Goal: Task Accomplishment & Management: Use online tool/utility

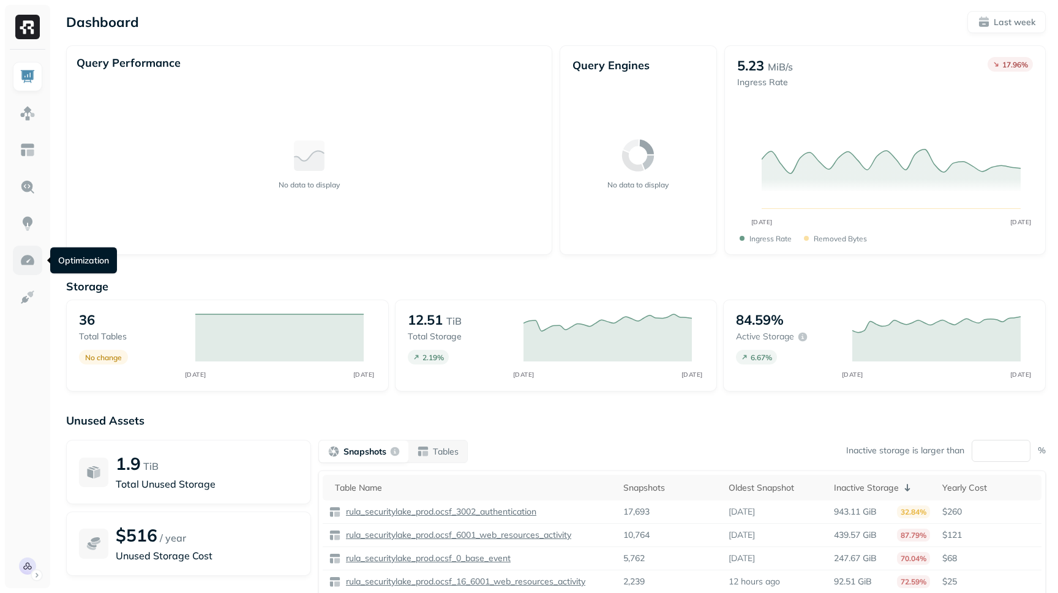
click at [22, 264] on img at bounding box center [28, 260] width 16 height 16
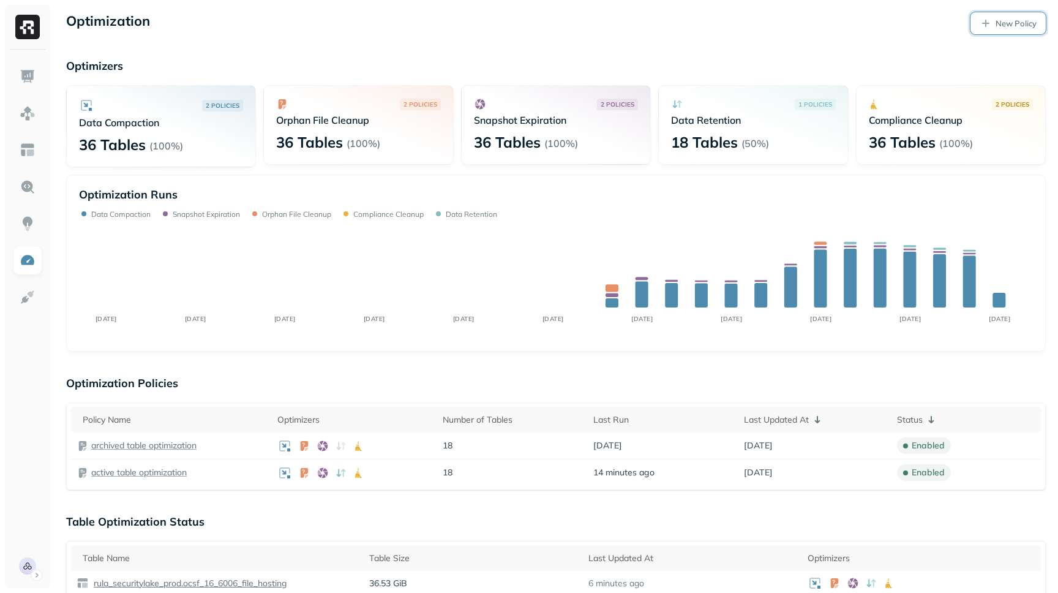
click at [1016, 22] on p "New Policy" at bounding box center [1016, 24] width 41 height 12
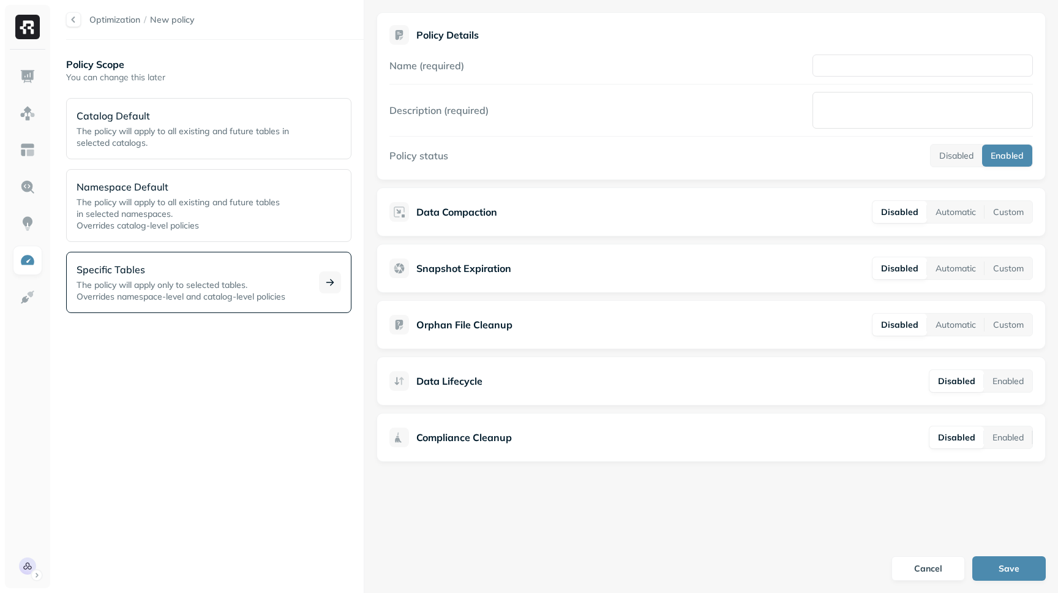
click at [141, 286] on span "The policy will apply only to selected tables." at bounding box center [162, 284] width 171 height 11
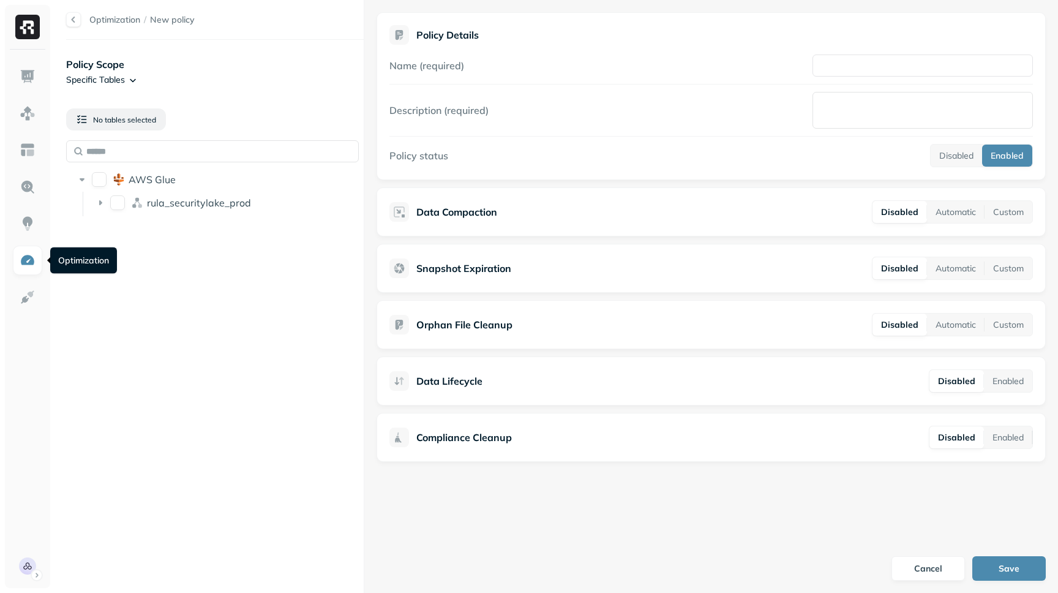
click at [29, 252] on img at bounding box center [28, 260] width 16 height 16
click at [121, 20] on link "Optimization" at bounding box center [114, 19] width 51 height 11
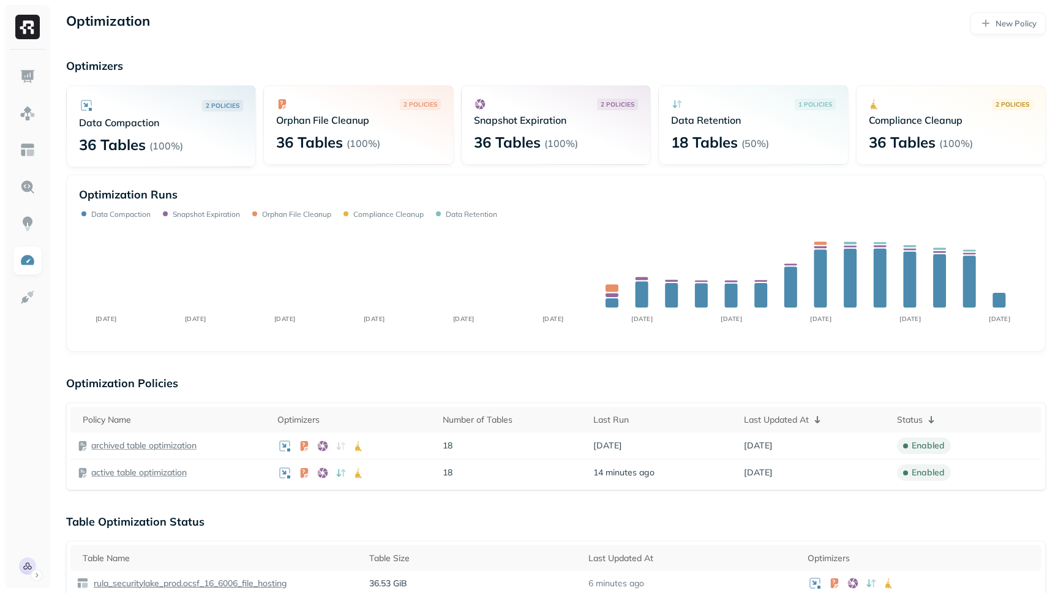
click at [508, 138] on p "36 Tables" at bounding box center [507, 142] width 67 height 20
click at [607, 104] on p "2 POLICIES" at bounding box center [618, 104] width 34 height 9
click at [480, 102] on icon at bounding box center [480, 104] width 12 height 12
click at [511, 122] on p "Snapshot Expiration" at bounding box center [556, 120] width 164 height 12
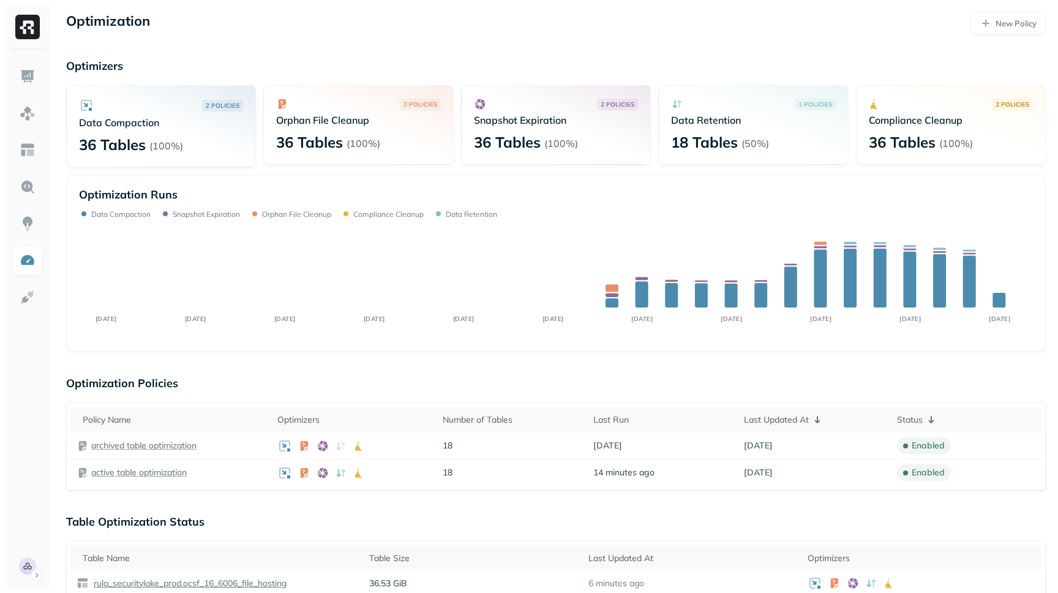
click at [508, 137] on p "36 Tables" at bounding box center [507, 142] width 67 height 20
click at [429, 101] on p "2 POLICIES" at bounding box center [421, 104] width 34 height 9
click at [529, 110] on div "2 POLICIES Snapshot Expiration" at bounding box center [556, 112] width 164 height 28
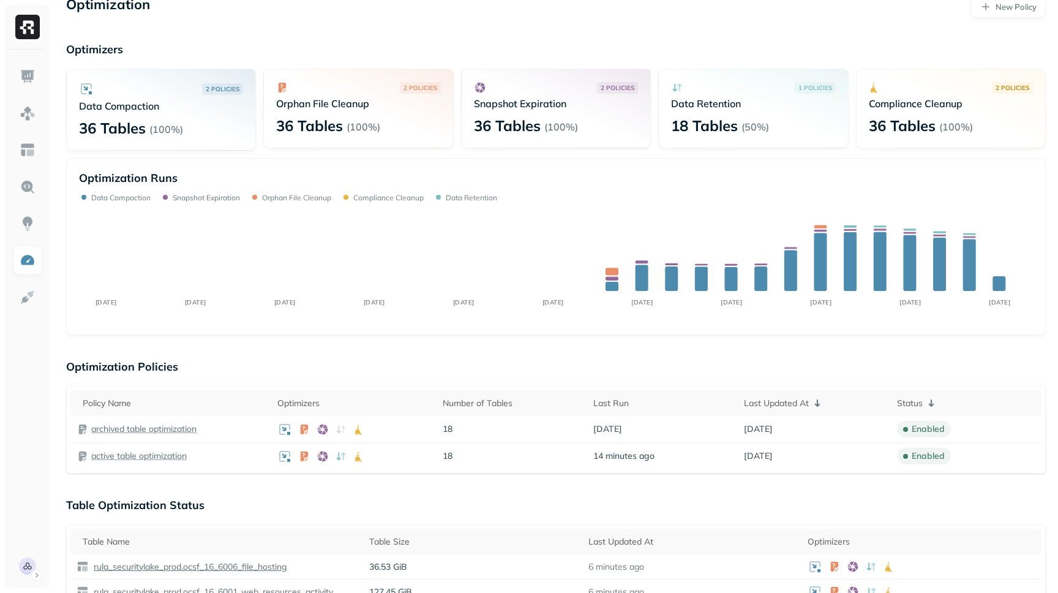
scroll to position [18, 0]
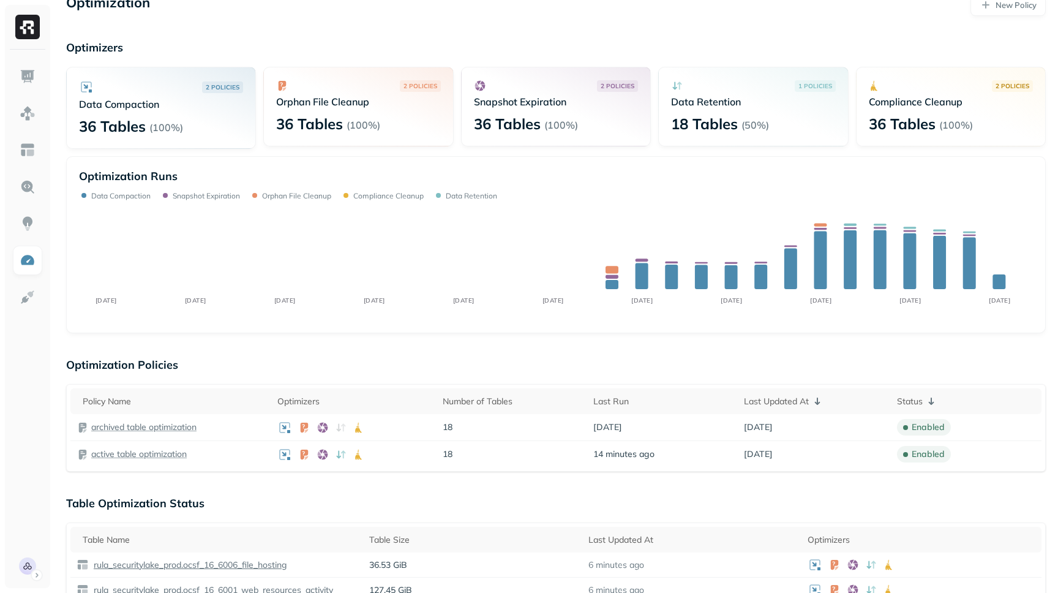
click at [615, 83] on p "2 POLICIES" at bounding box center [618, 85] width 34 height 9
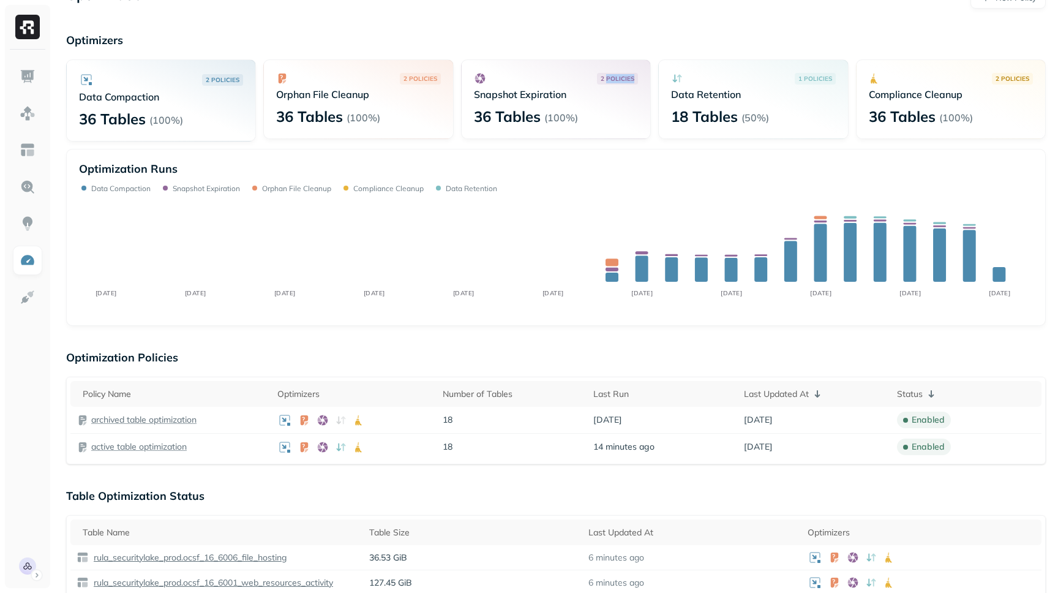
scroll to position [29, 0]
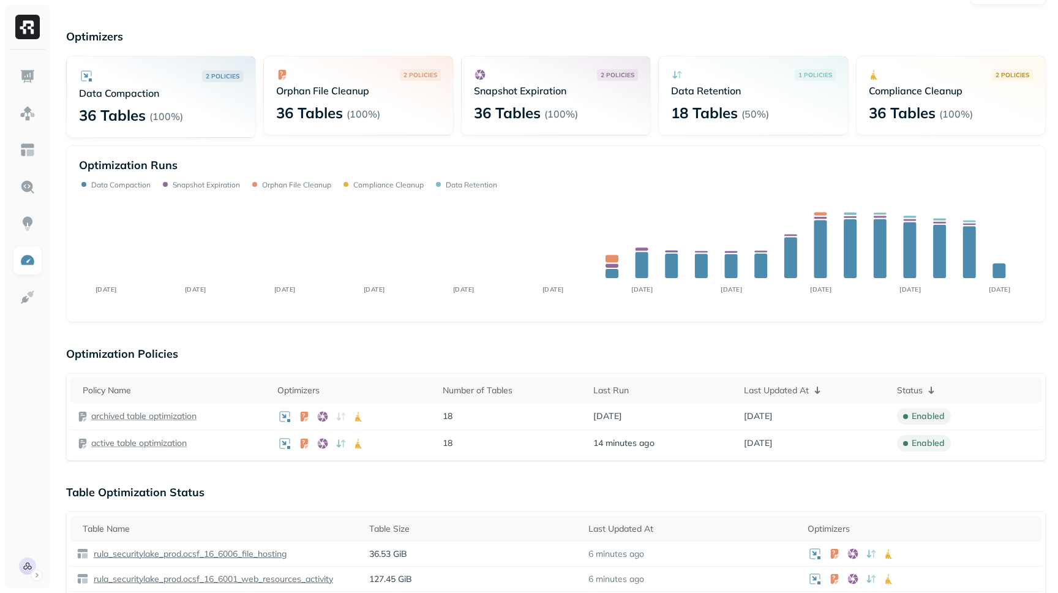
click at [367, 78] on div "2 POLICIES" at bounding box center [358, 75] width 164 height 12
click at [20, 303] on img at bounding box center [28, 297] width 16 height 16
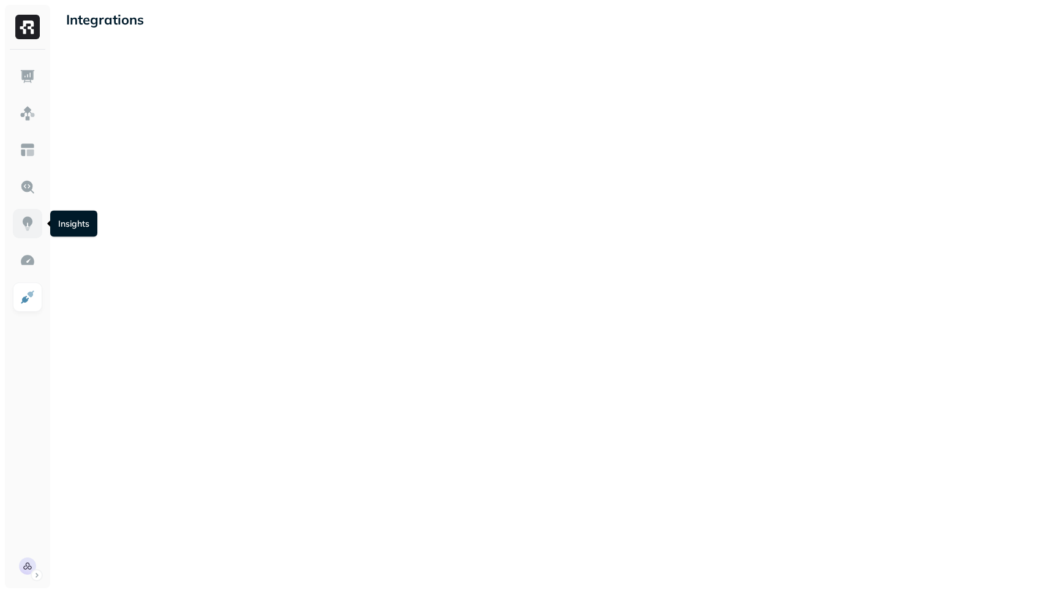
click at [24, 219] on img at bounding box center [28, 224] width 16 height 16
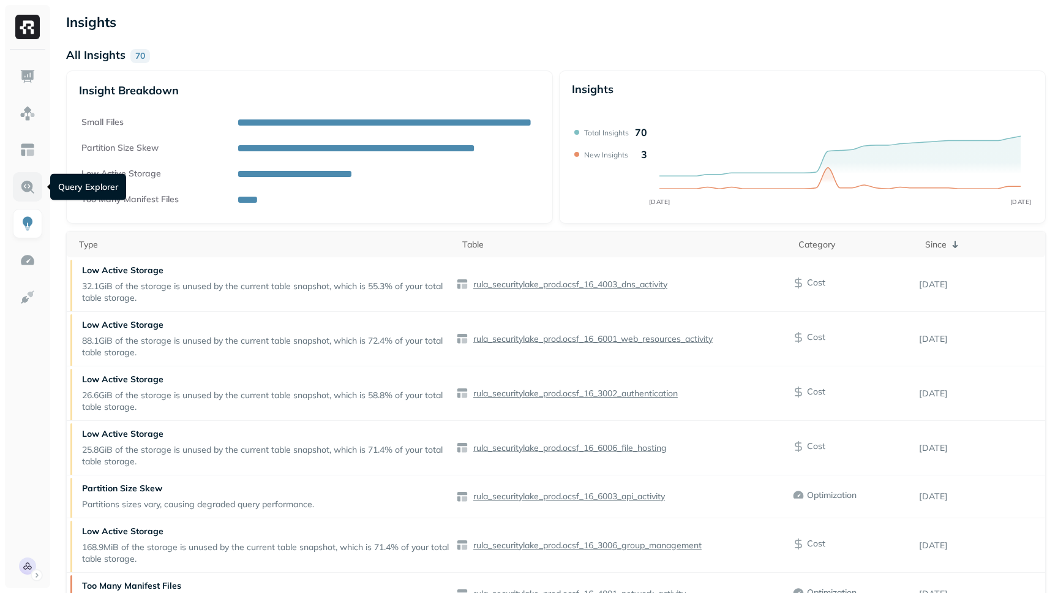
click at [37, 186] on link at bounding box center [27, 186] width 29 height 29
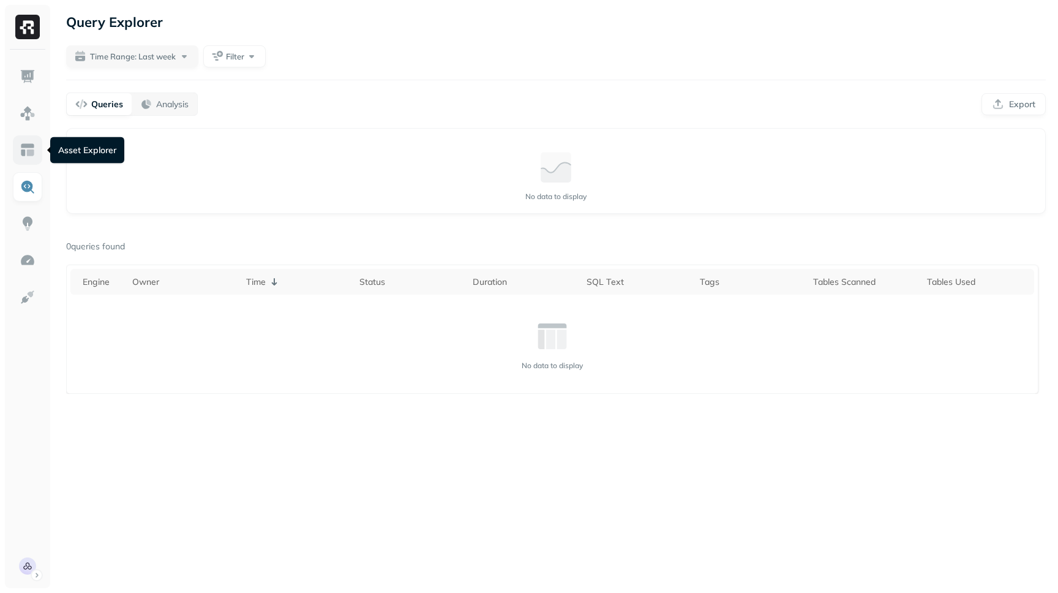
click at [25, 138] on link at bounding box center [27, 149] width 29 height 29
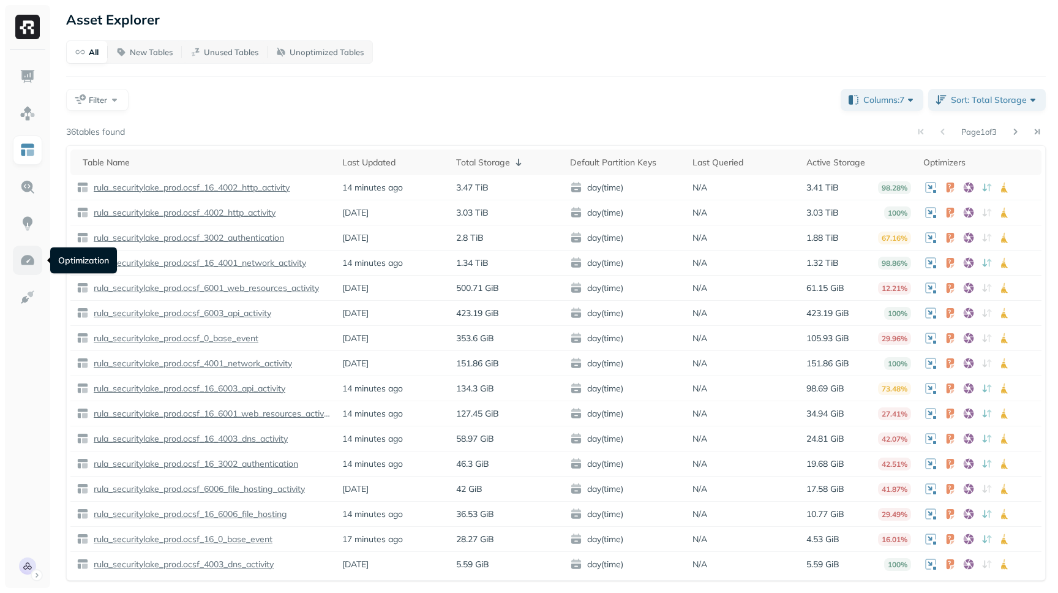
click at [17, 258] on link at bounding box center [27, 260] width 29 height 29
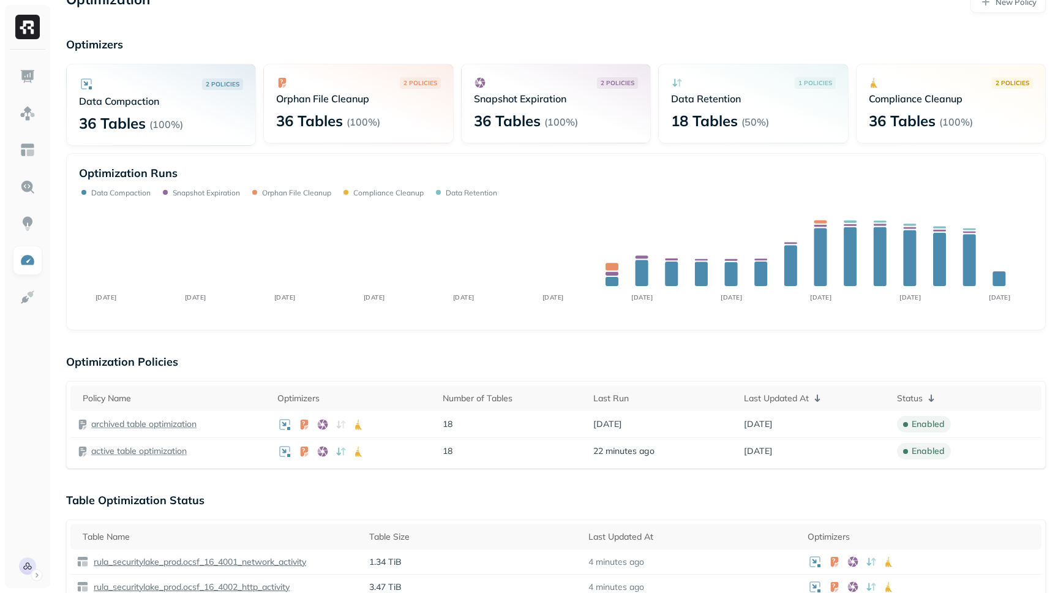
scroll to position [24, 0]
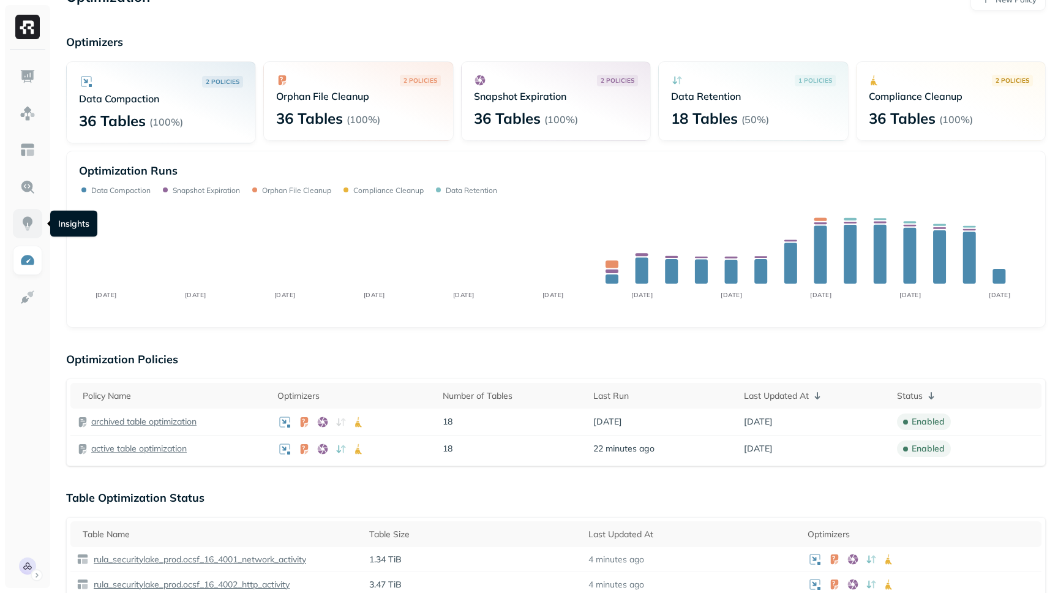
click at [23, 220] on img at bounding box center [28, 224] width 16 height 16
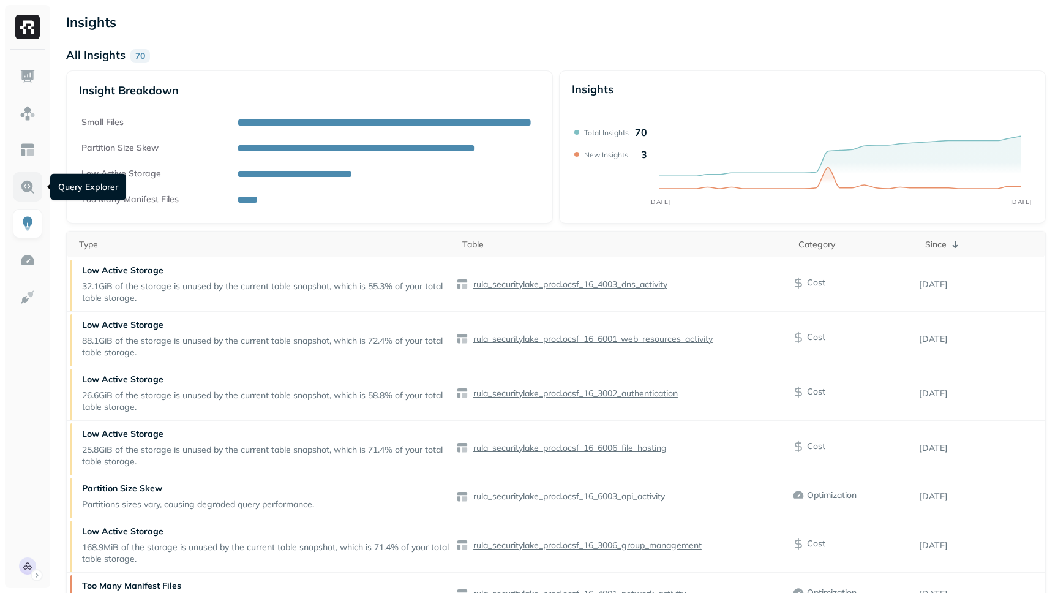
click at [21, 185] on img at bounding box center [28, 187] width 16 height 16
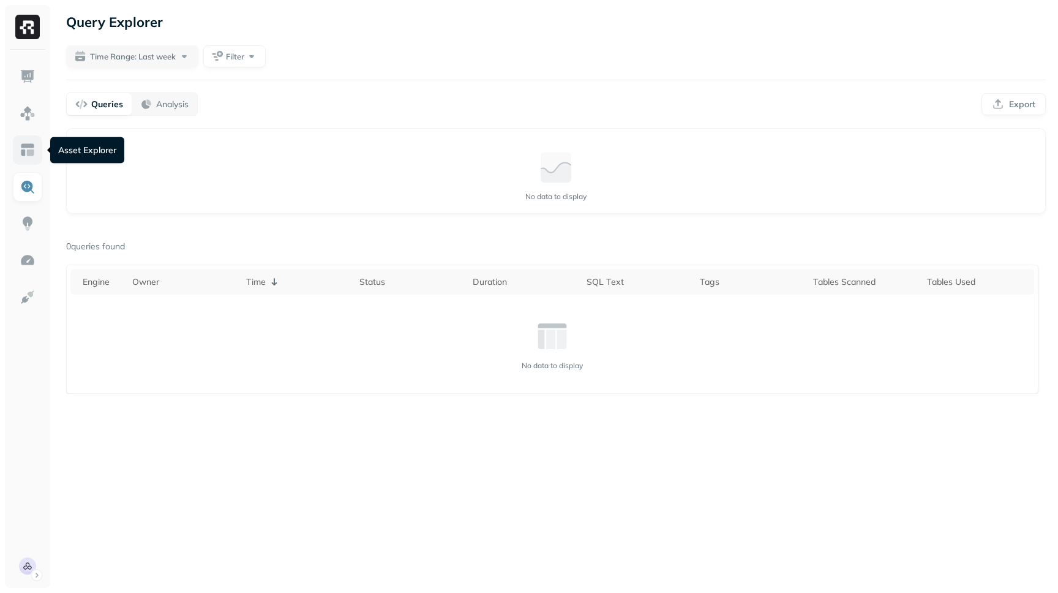
click at [27, 137] on link at bounding box center [27, 149] width 29 height 29
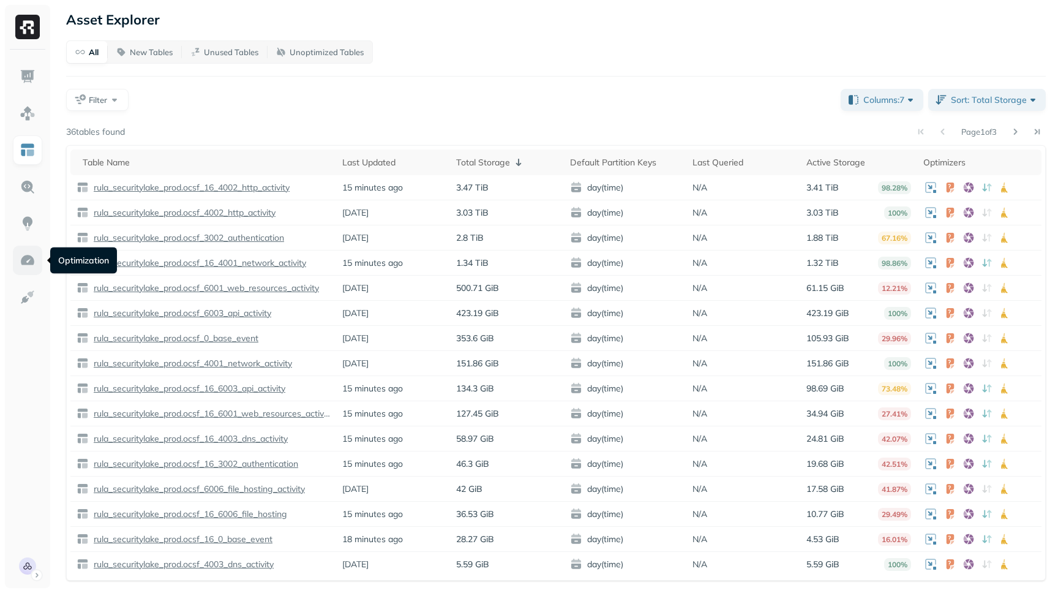
click at [31, 271] on link at bounding box center [27, 260] width 29 height 29
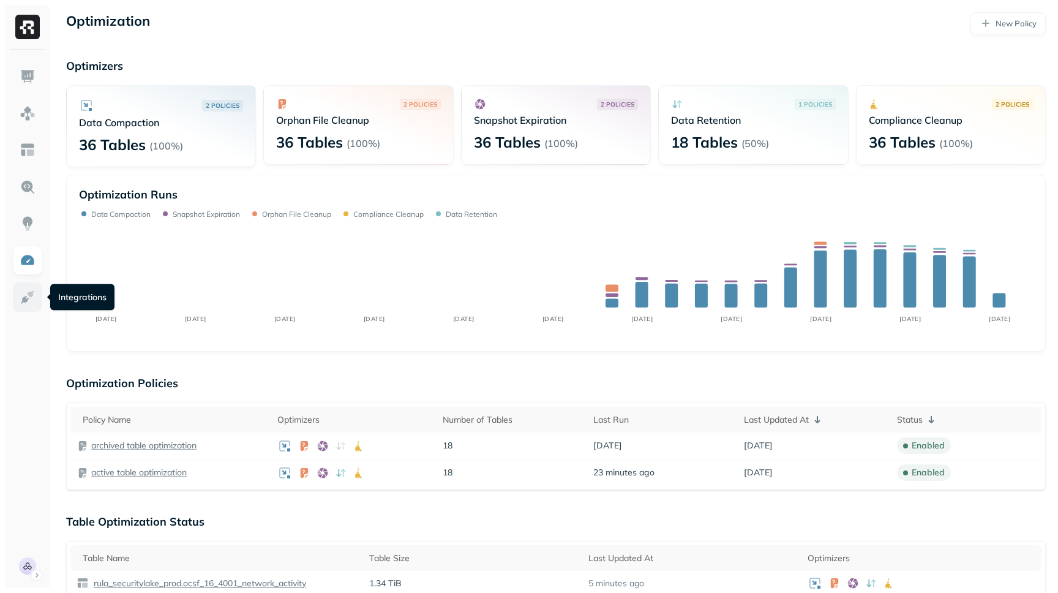
click at [34, 295] on img at bounding box center [28, 297] width 16 height 16
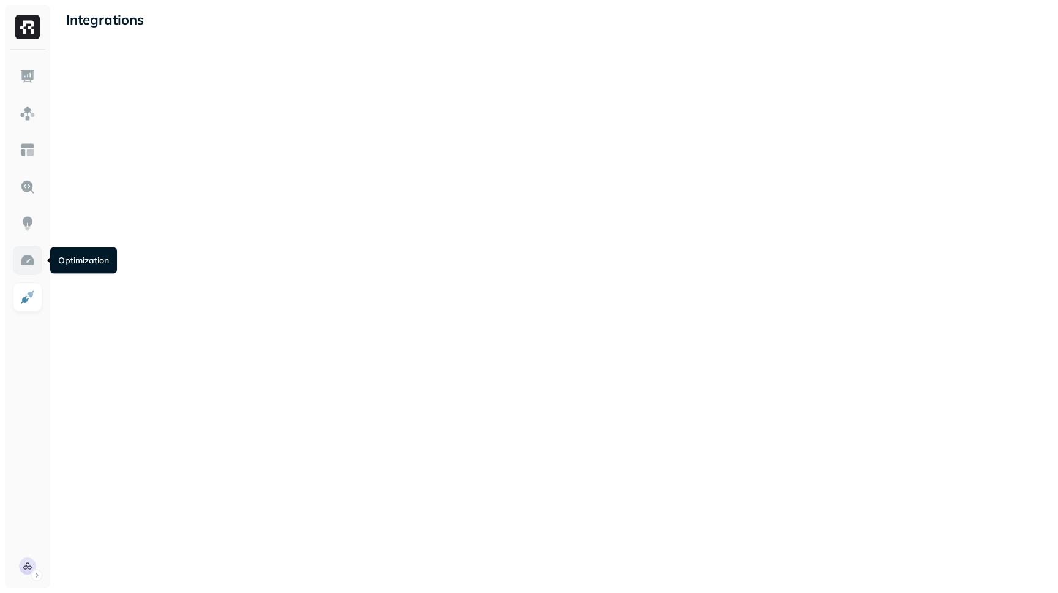
click at [24, 257] on img at bounding box center [28, 260] width 16 height 16
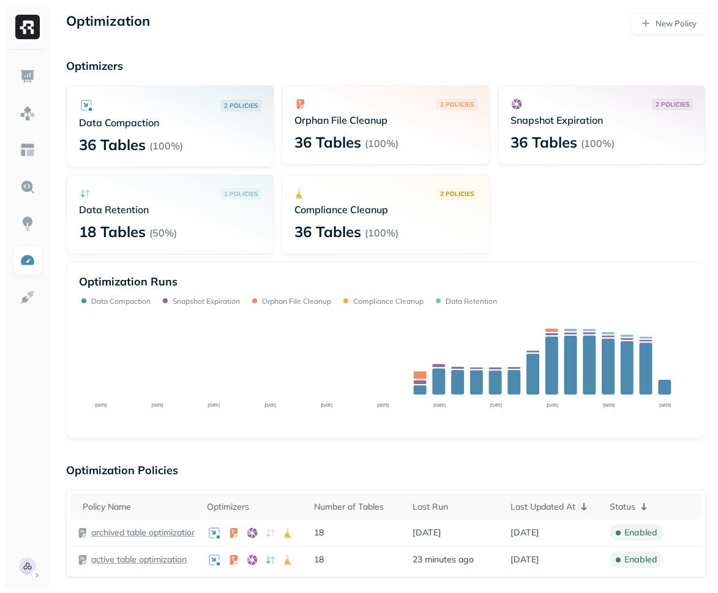
click at [388, 29] on div "Optimization New Policy" at bounding box center [386, 23] width 640 height 22
